Goal: Task Accomplishment & Management: Complete application form

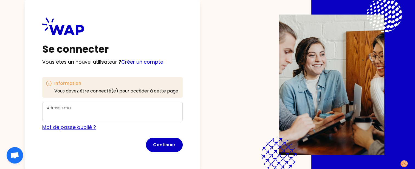
click at [80, 126] on link "Mot de passe oublié ?" at bounding box center [69, 127] width 54 height 7
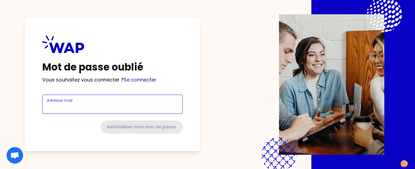
click at [94, 104] on input "Adresse mail" at bounding box center [112, 108] width 131 height 8
type input "C"
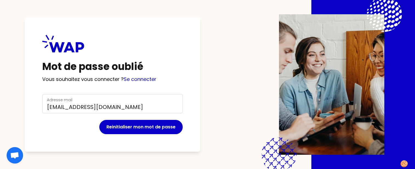
drag, startPoint x: 145, startPoint y: 100, endPoint x: 80, endPoint y: 94, distance: 65.2
click at [80, 94] on div "Adresse mail claire.benoit3146@gmail.com" at bounding box center [112, 103] width 140 height 19
drag, startPoint x: 136, startPoint y: 101, endPoint x: 124, endPoint y: 103, distance: 12.2
click at [125, 102] on div "Adresse mail claire.benoit3146@gmail.com" at bounding box center [112, 103] width 131 height 14
drag, startPoint x: 128, startPoint y: 107, endPoint x: 44, endPoint y: 102, distance: 83.7
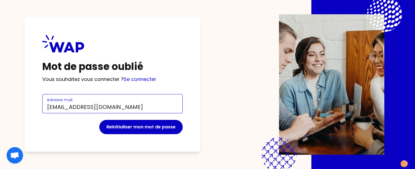
click at [44, 102] on div "Adresse mail claire.benoit3146@gmail.com" at bounding box center [112, 103] width 140 height 19
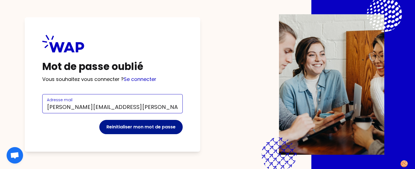
type input "[PERSON_NAME][EMAIL_ADDRESS][DOMAIN_NAME]"
click at [138, 124] on button "Reinitialiser mon mot de passe" at bounding box center [140, 127] width 83 height 14
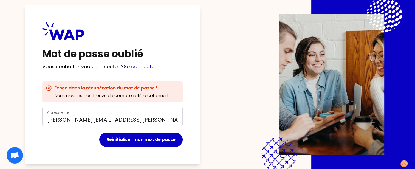
click at [338, 96] on img at bounding box center [331, 84] width 105 height 140
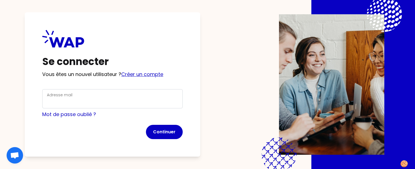
click at [140, 73] on link "Créer un compte" at bounding box center [142, 74] width 42 height 7
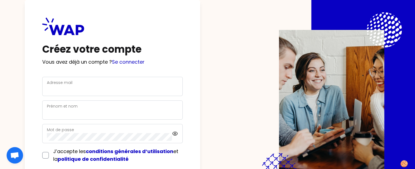
click at [88, 81] on div "Adresse mail" at bounding box center [112, 86] width 131 height 14
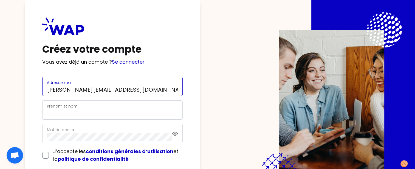
type input "[PERSON_NAME][EMAIL_ADDRESS][DOMAIN_NAME]"
click at [64, 108] on label "Prénom et nom" at bounding box center [62, 105] width 31 height 5
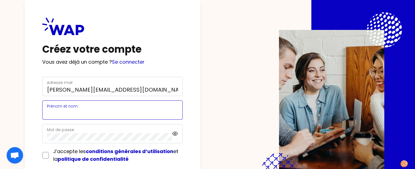
click at [64, 109] on input "Prénom et nom" at bounding box center [112, 113] width 131 height 8
type input "[PERSON_NAME]"
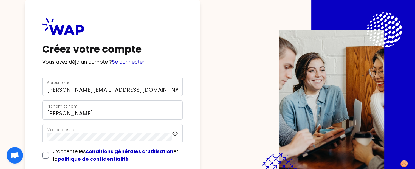
click at [87, 130] on div "Mot de passe" at bounding box center [109, 133] width 125 height 14
click at [47, 155] on form "Adresse mail [PERSON_NAME][EMAIL_ADDRESS][DOMAIN_NAME] [PERSON_NAME] et nom [PE…" at bounding box center [112, 130] width 140 height 106
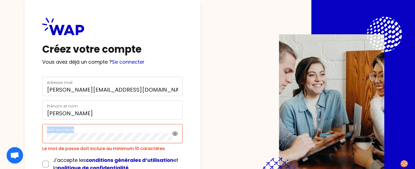
drag, startPoint x: 81, startPoint y: 132, endPoint x: 45, endPoint y: 129, distance: 36.9
click at [45, 129] on div "Mot de passe" at bounding box center [112, 133] width 140 height 19
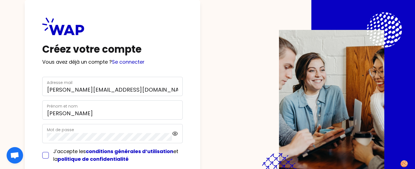
click at [46, 155] on input "checkbox" at bounding box center [45, 155] width 7 height 7
checkbox input "true"
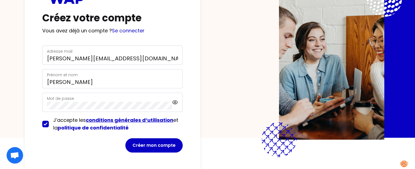
scroll to position [32, 0]
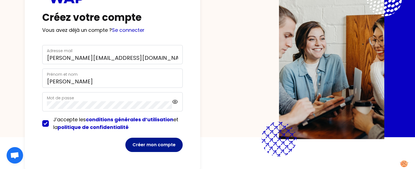
click at [160, 145] on button "Créer mon compte" at bounding box center [153, 145] width 57 height 14
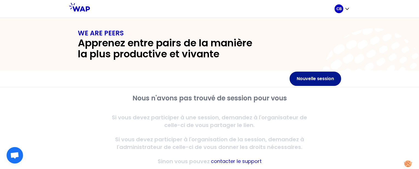
click at [312, 78] on button "Nouvelle session" at bounding box center [315, 79] width 52 height 14
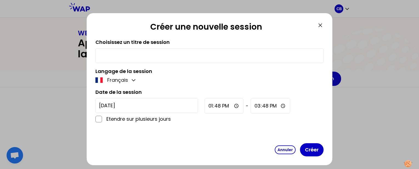
click at [318, 26] on icon at bounding box center [320, 25] width 7 height 7
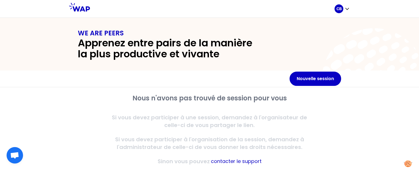
click at [10, 71] on div "Nouvelle session" at bounding box center [209, 78] width 419 height 17
click at [372, 48] on icon at bounding box center [373, 80] width 105 height 105
